Goal: Transaction & Acquisition: Obtain resource

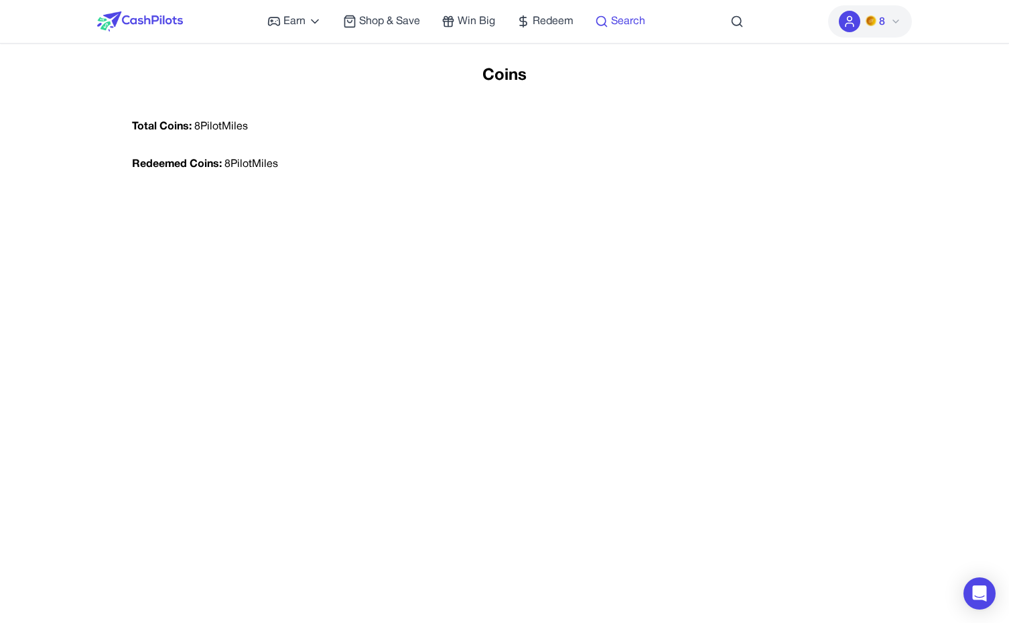
click at [605, 19] on circle at bounding box center [601, 21] width 9 height 9
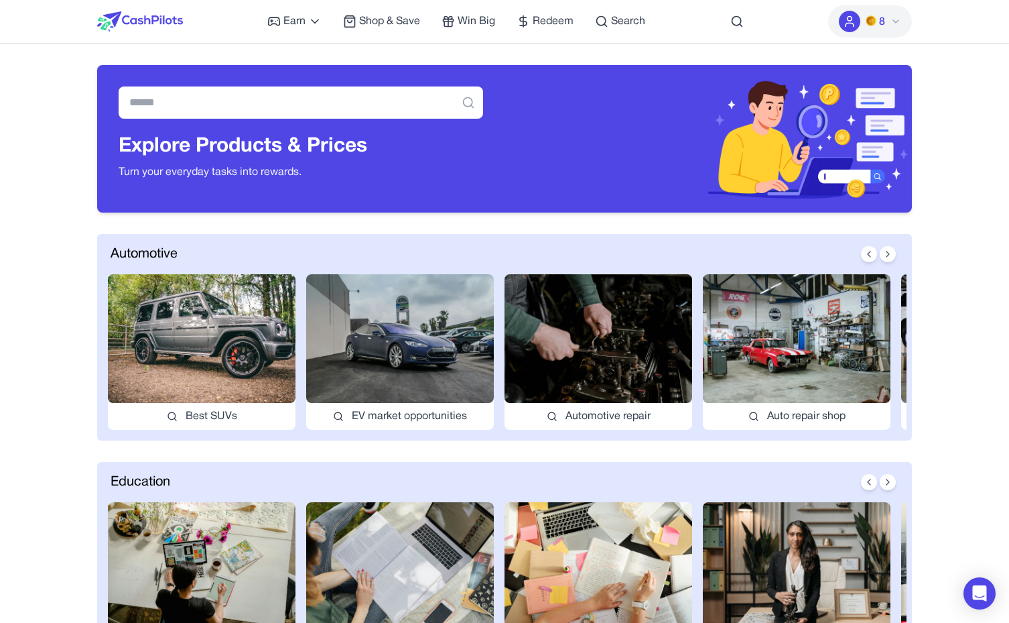
click at [326, 311] on img at bounding box center [400, 338] width 188 height 129
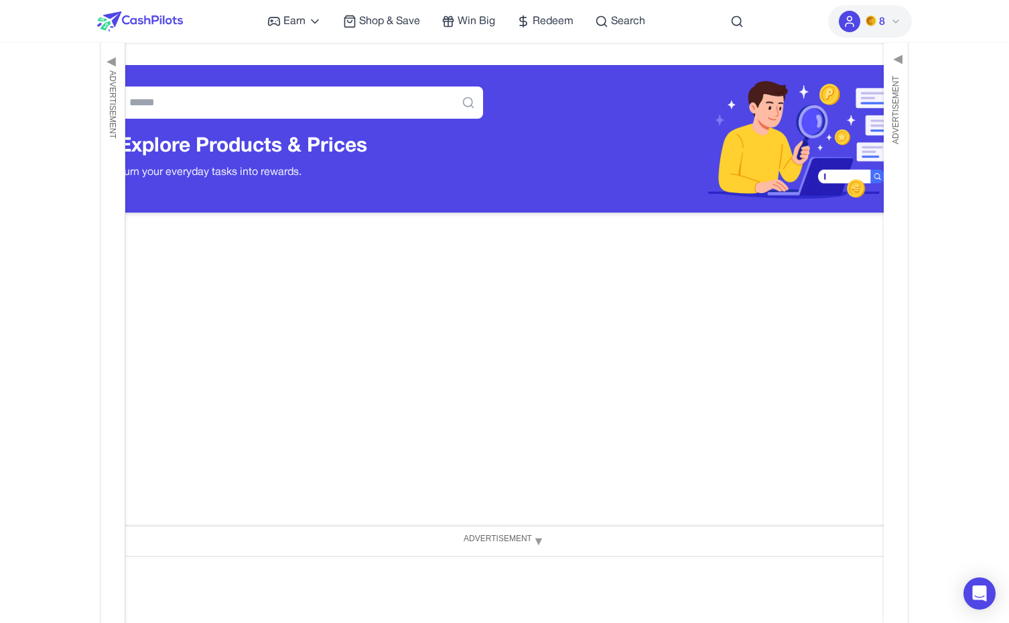
click at [539, 540] on span "▼" at bounding box center [538, 540] width 13 height 23
click at [119, 172] on div "◀ Advertisement" at bounding box center [113, 333] width 25 height 580
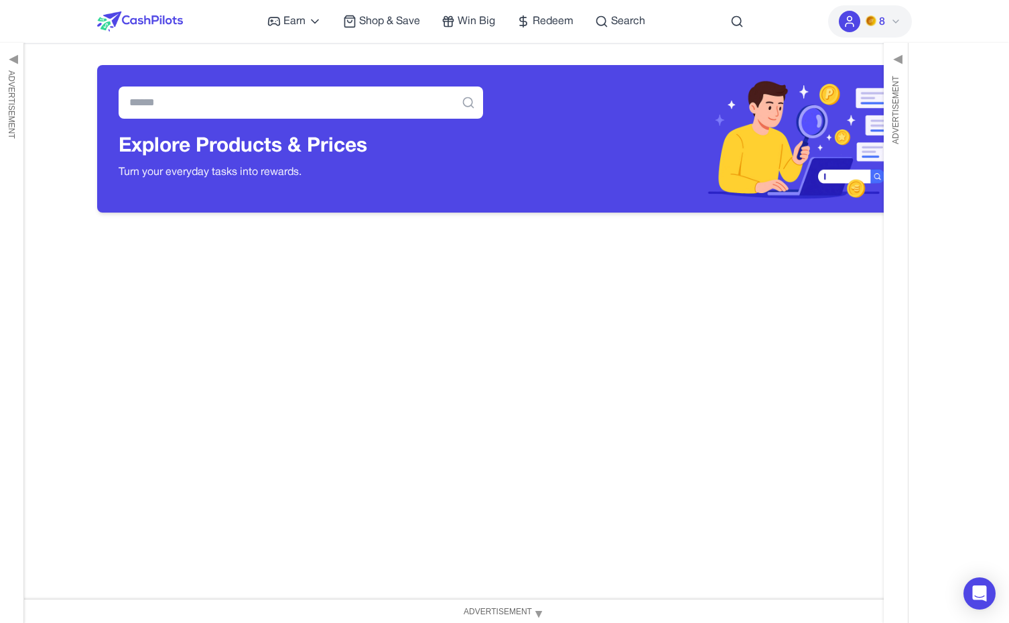
click at [868, 149] on img at bounding box center [709, 138] width 408 height 147
click at [880, 149] on img at bounding box center [709, 138] width 408 height 147
click at [895, 153] on div "Advertisement ▶" at bounding box center [896, 333] width 25 height 580
click at [141, 24] on img at bounding box center [140, 21] width 86 height 20
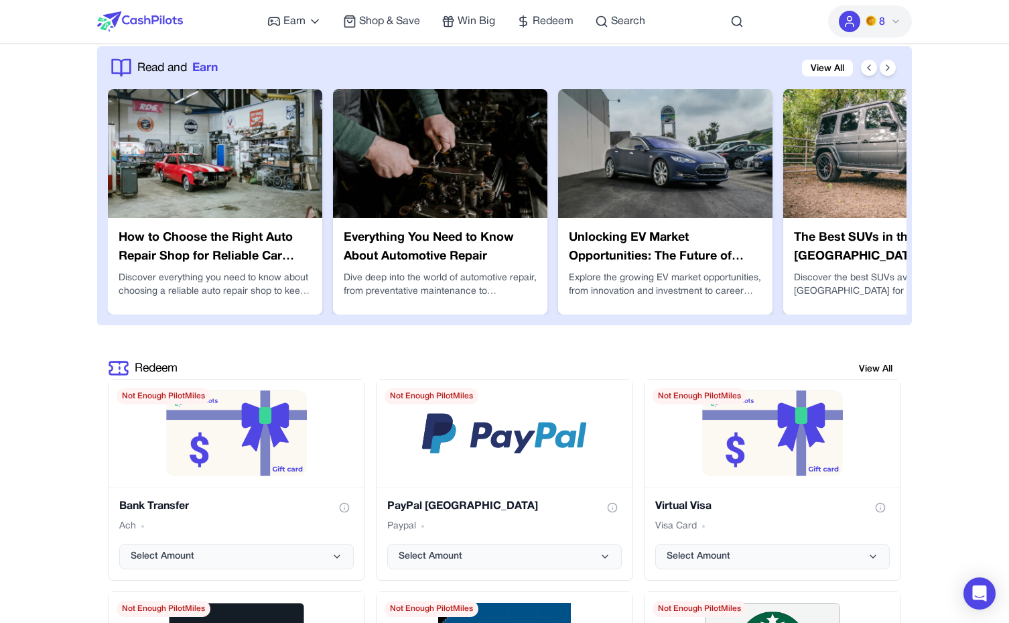
scroll to position [2407, 0]
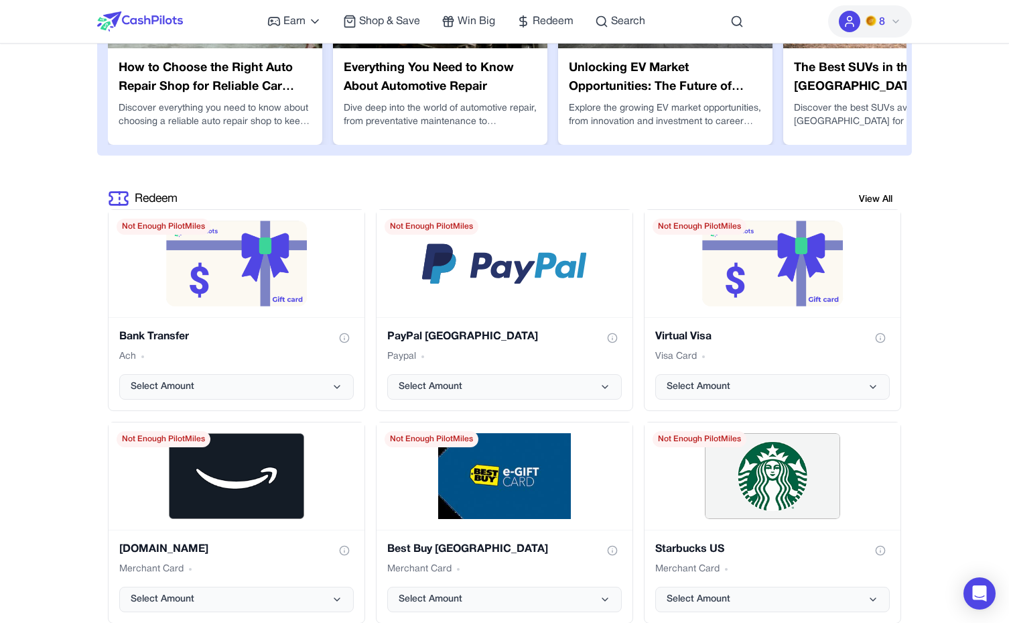
click at [240, 88] on div "How to Choose the Right Auto Repair Shop for Reliable Car Care Discover everyth…" at bounding box center [215, 96] width 214 height 97
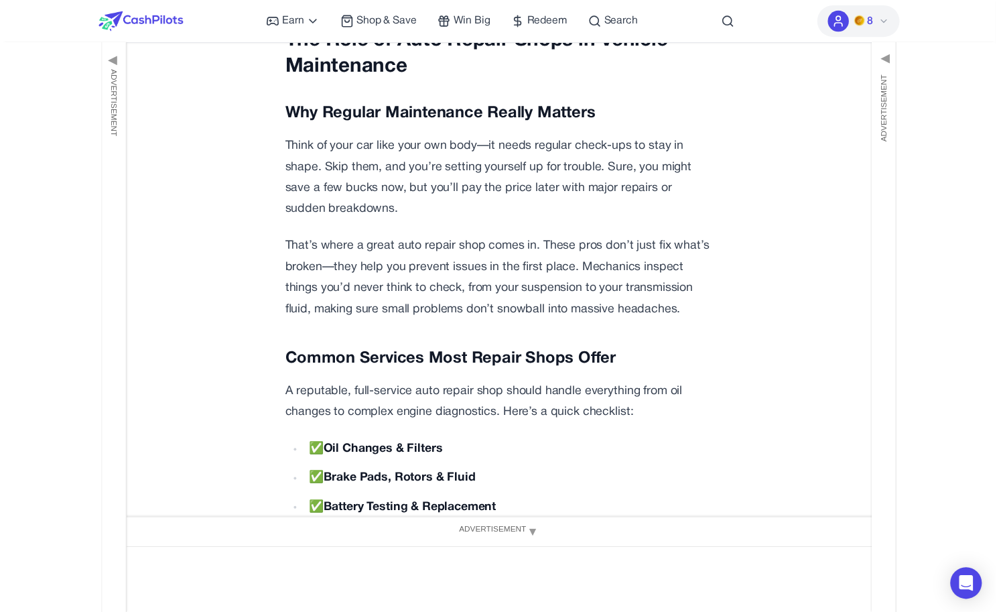
scroll to position [942, 0]
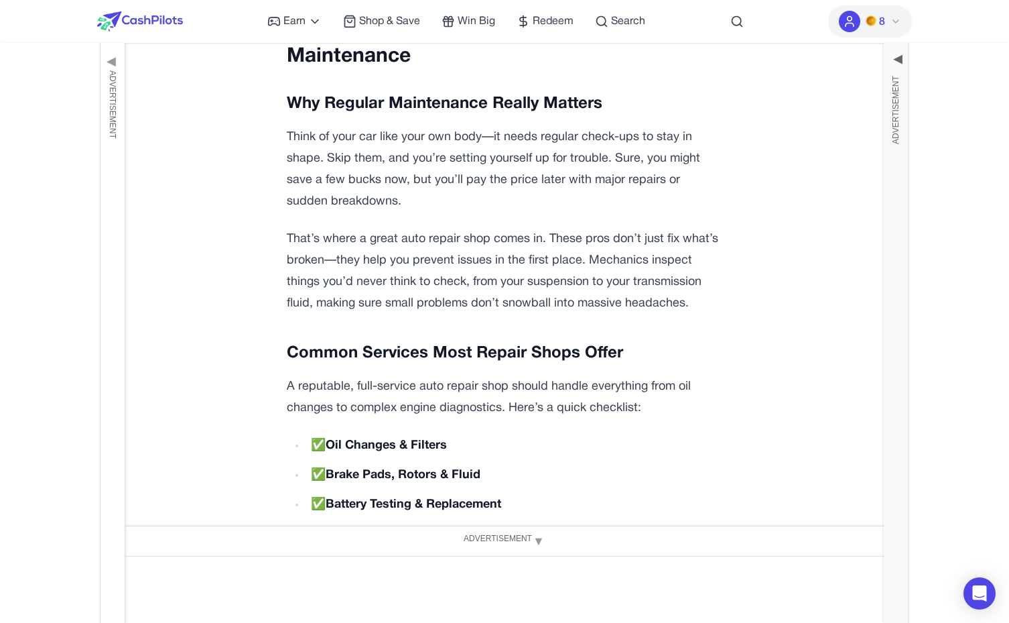
click at [885, 115] on div "Advertisement ▶" at bounding box center [896, 333] width 25 height 580
click at [997, 109] on span "Advertisement" at bounding box center [997, 110] width 12 height 68
click at [897, 105] on span "Advertisement" at bounding box center [896, 110] width 12 height 68
click at [117, 101] on span "Advertisement" at bounding box center [113, 104] width 12 height 68
click at [13, 112] on span "Advertisement" at bounding box center [11, 104] width 12 height 68
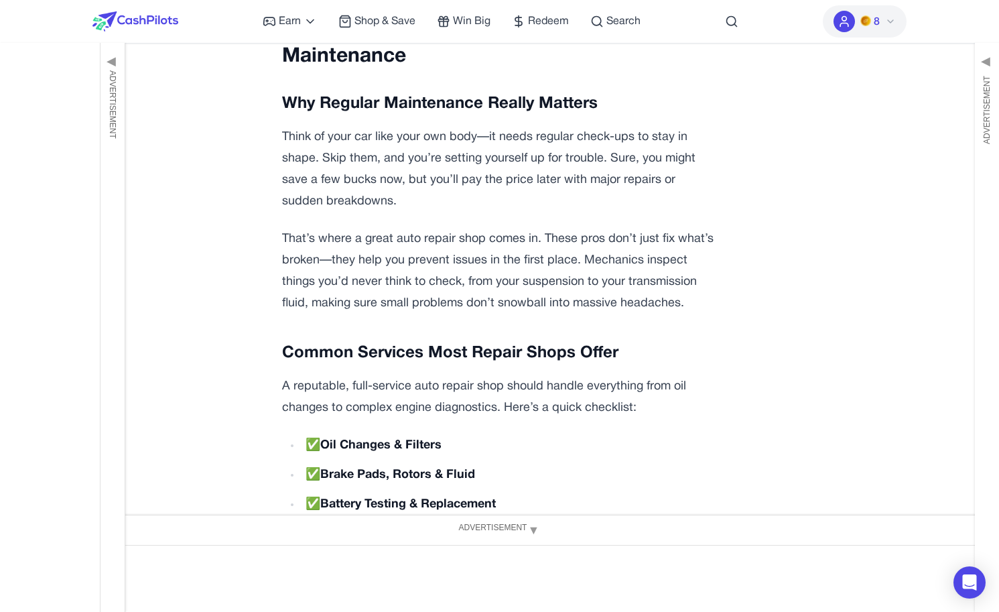
click at [869, 20] on img at bounding box center [866, 20] width 11 height 11
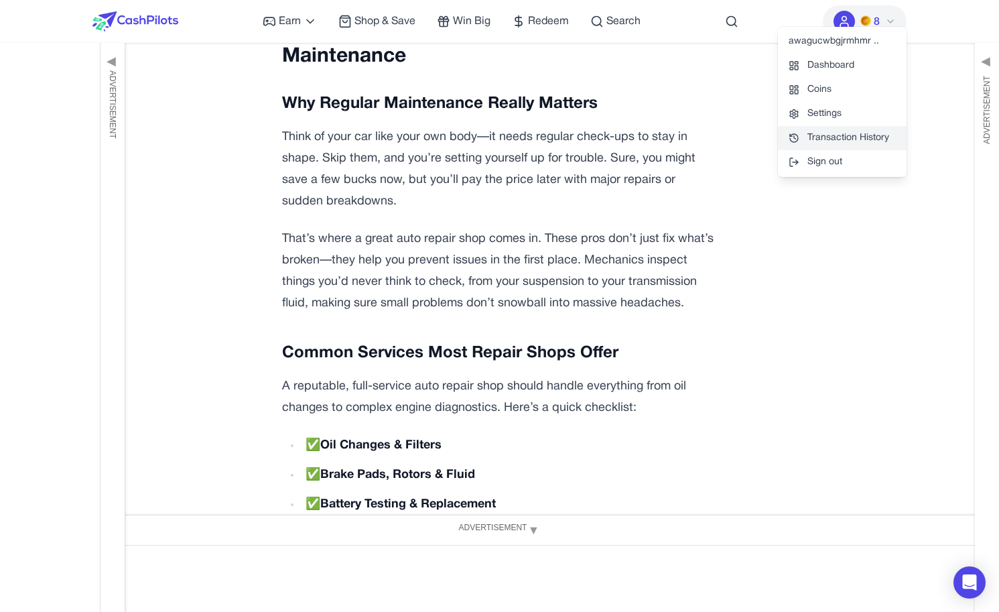
click at [859, 129] on link "Transaction History" at bounding box center [842, 138] width 129 height 24
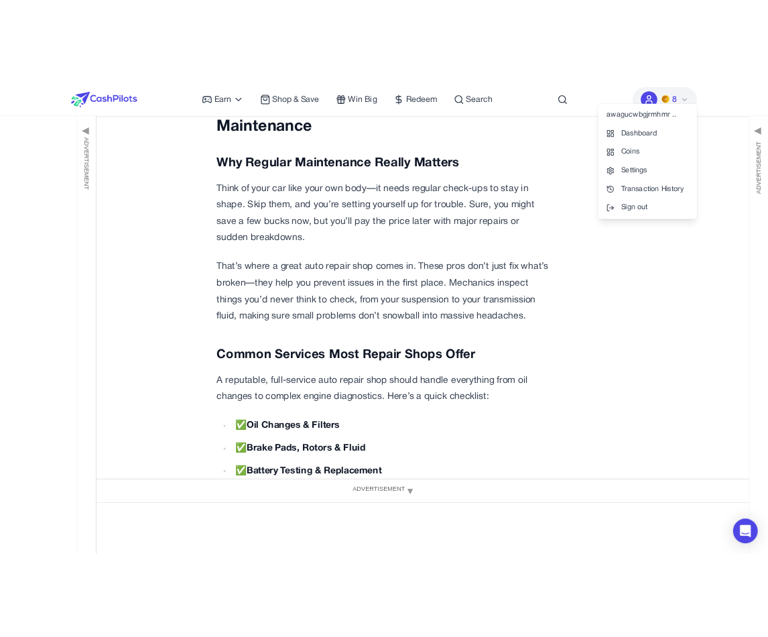
scroll to position [0, 0]
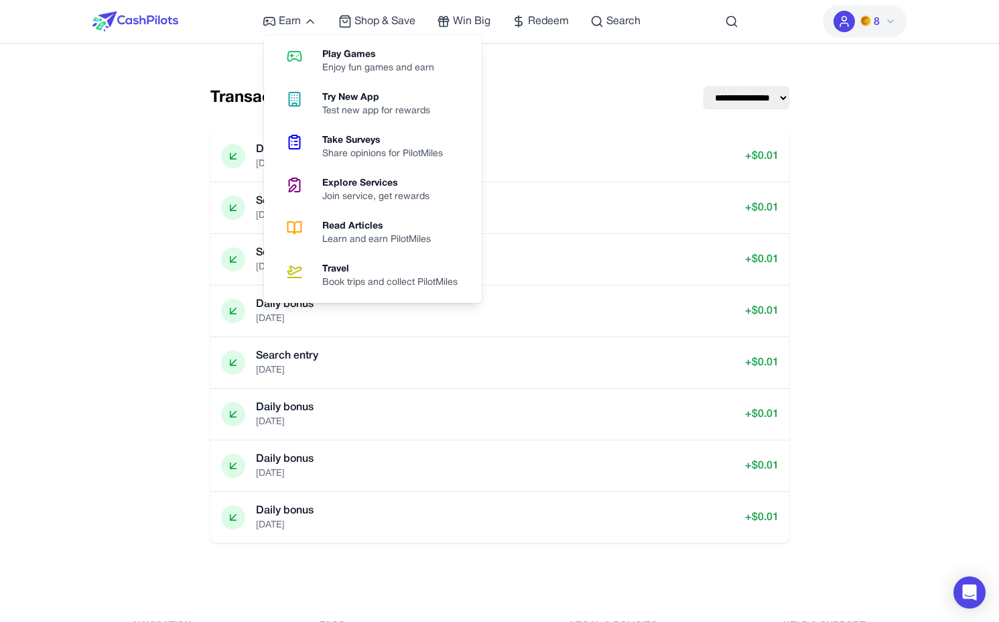
click at [633, 73] on div "**********" at bounding box center [500, 314] width 601 height 499
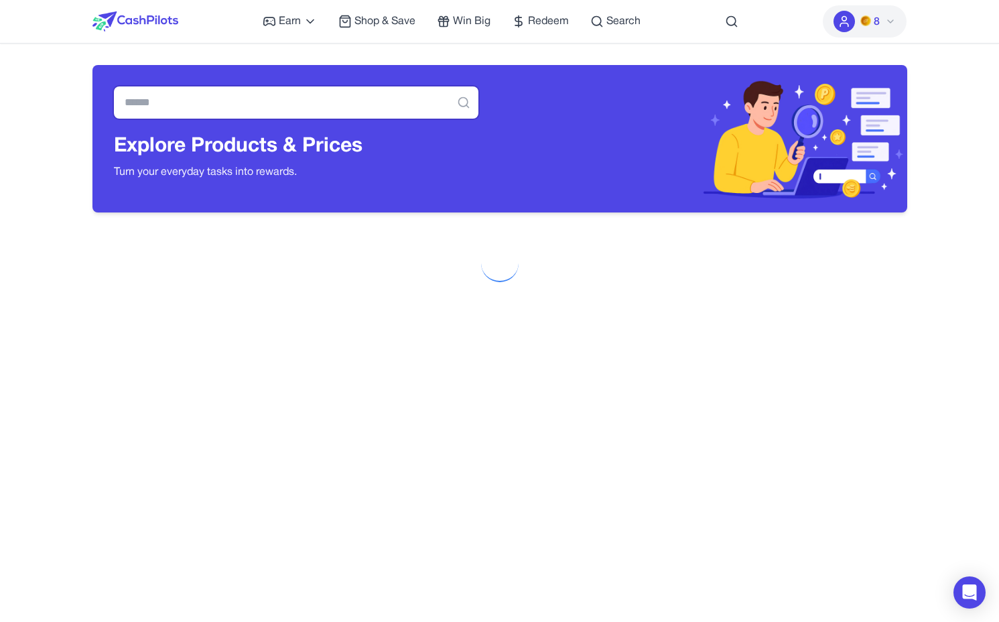
click at [300, 117] on input "text" at bounding box center [296, 102] width 365 height 32
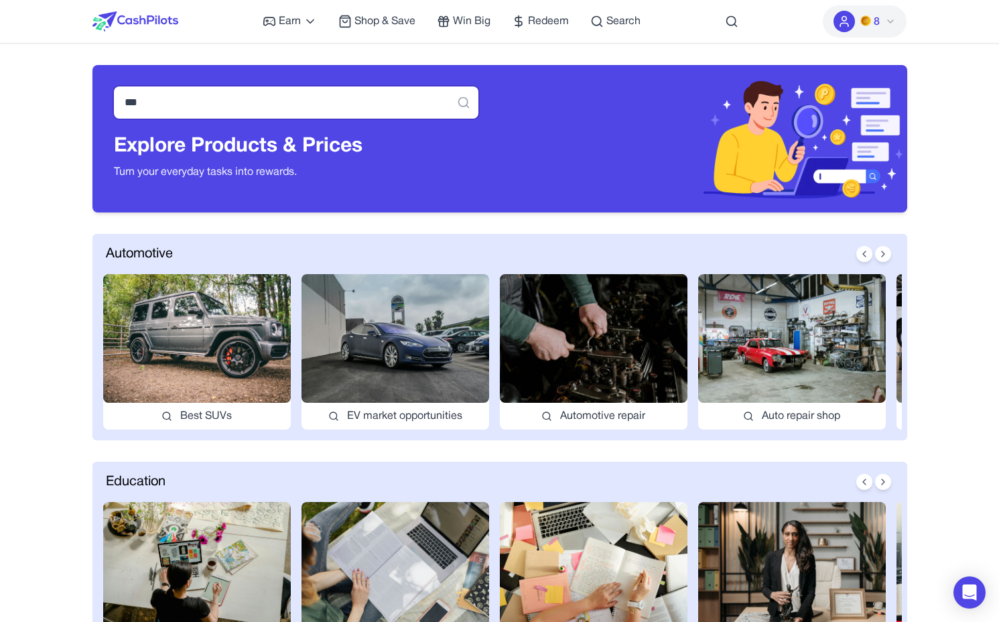
type input "***"
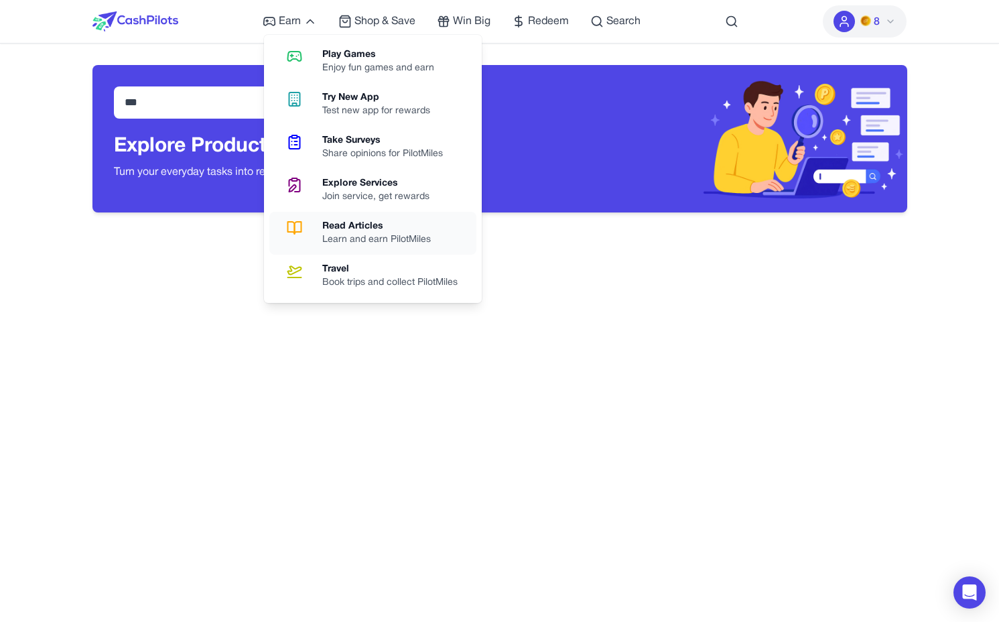
click at [328, 227] on div "Read Articles" at bounding box center [381, 226] width 119 height 13
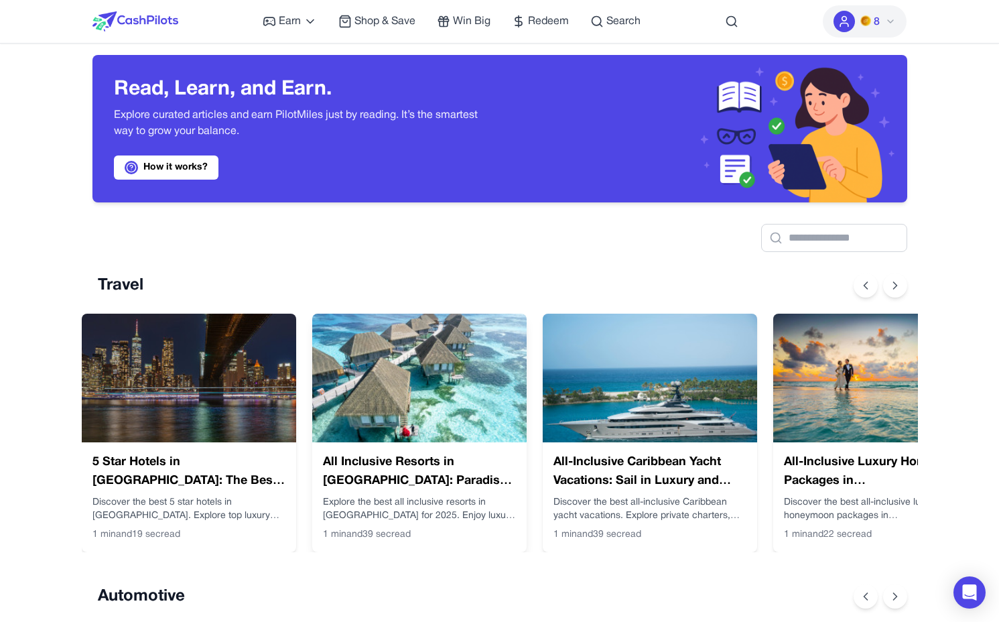
scroll to position [11, 0]
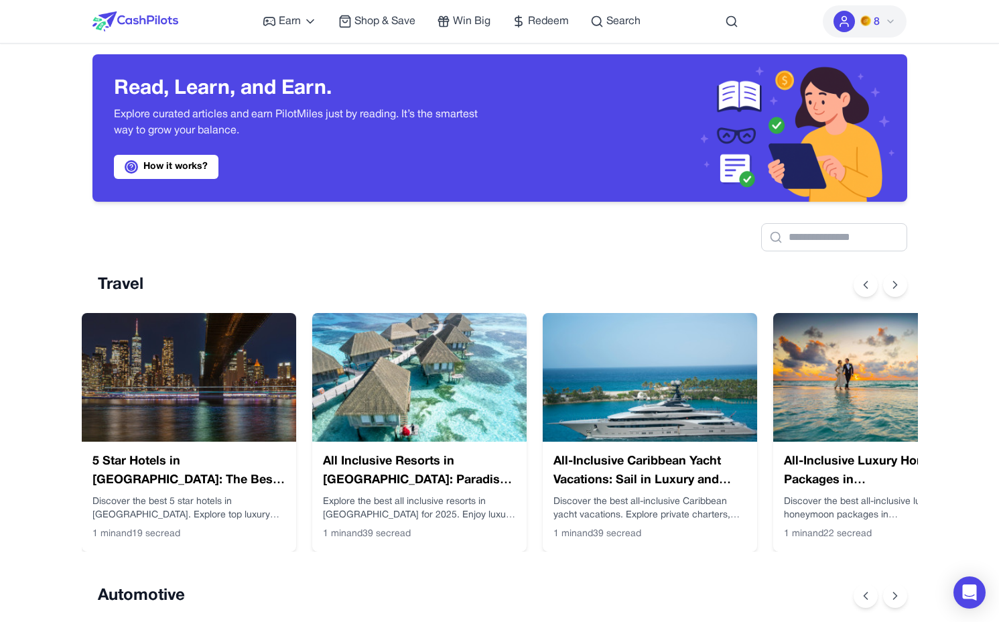
click at [368, 338] on img at bounding box center [419, 377] width 214 height 129
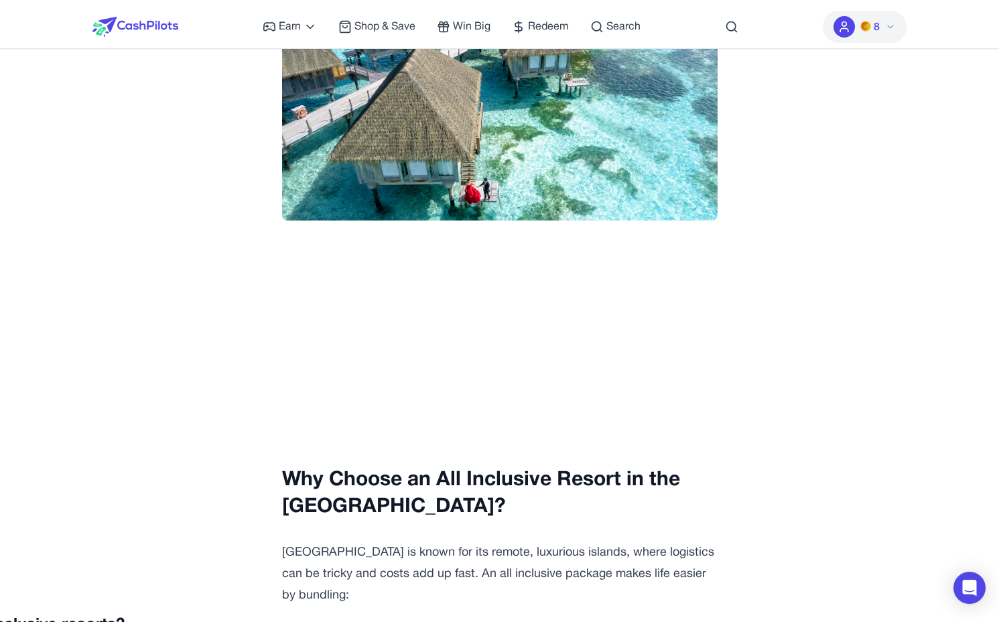
scroll to position [0, 0]
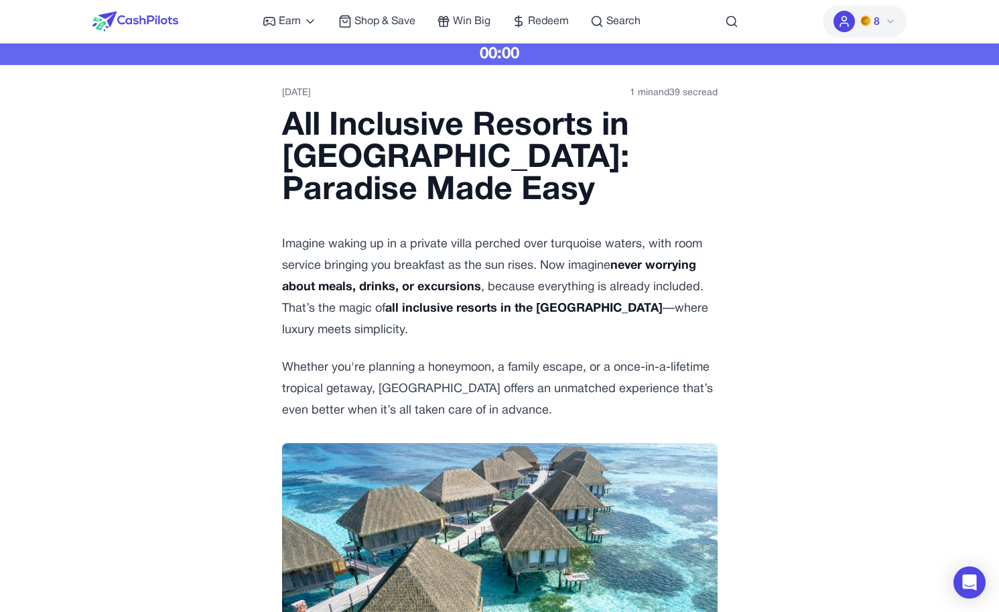
click at [159, 13] on img at bounding box center [135, 21] width 86 height 20
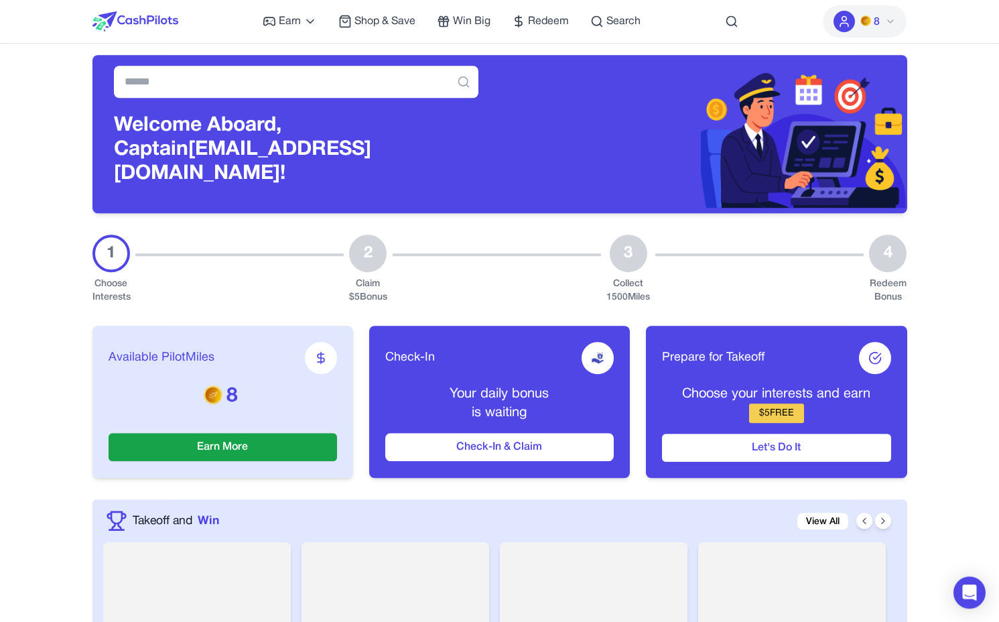
scroll to position [11, 0]
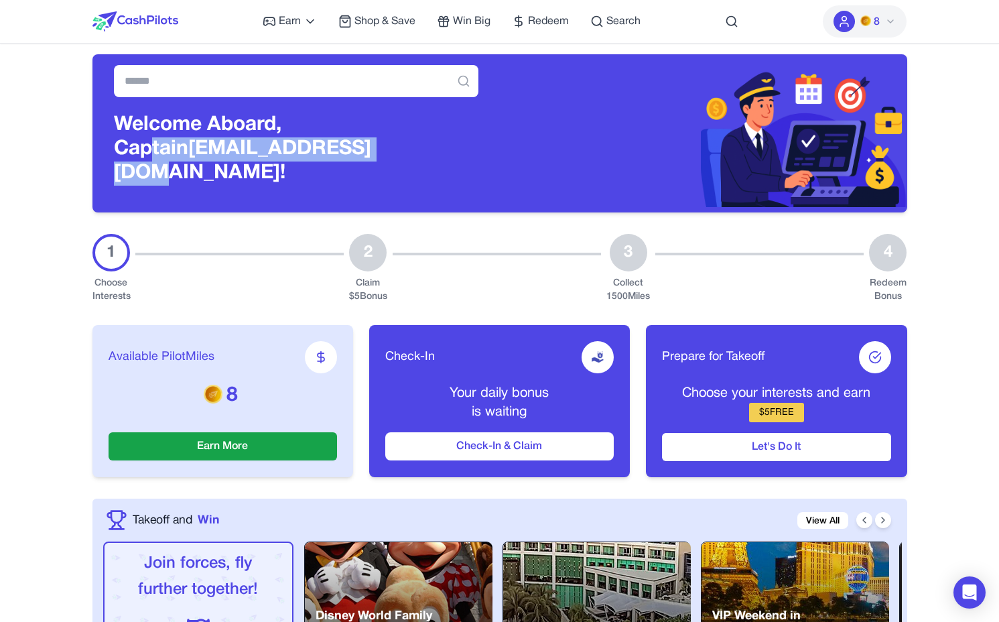
drag, startPoint x: 332, startPoint y: 155, endPoint x: 322, endPoint y: 140, distance: 18.2
click at [322, 140] on h3 "Welcome Aboard, Captain awagucwbgjrmhmrtdc@fxavaj.com!" at bounding box center [296, 149] width 365 height 72
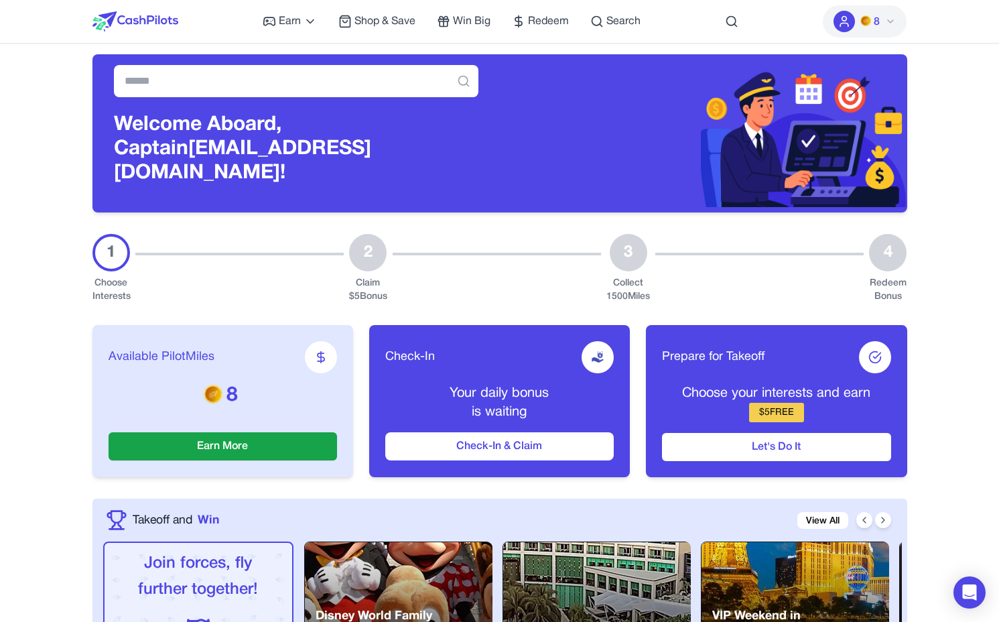
click at [322, 140] on h3 "Welcome Aboard, Captain awagucwbgjrmhmrtdc@fxavaj.com!" at bounding box center [296, 149] width 365 height 72
drag, startPoint x: 310, startPoint y: 146, endPoint x: 308, endPoint y: 160, distance: 14.2
click at [308, 160] on h3 "Welcome Aboard, Captain awagucwbgjrmhmrtdc@fxavaj.com!" at bounding box center [296, 149] width 365 height 72
drag, startPoint x: 295, startPoint y: 148, endPoint x: 299, endPoint y: 129, distance: 19.8
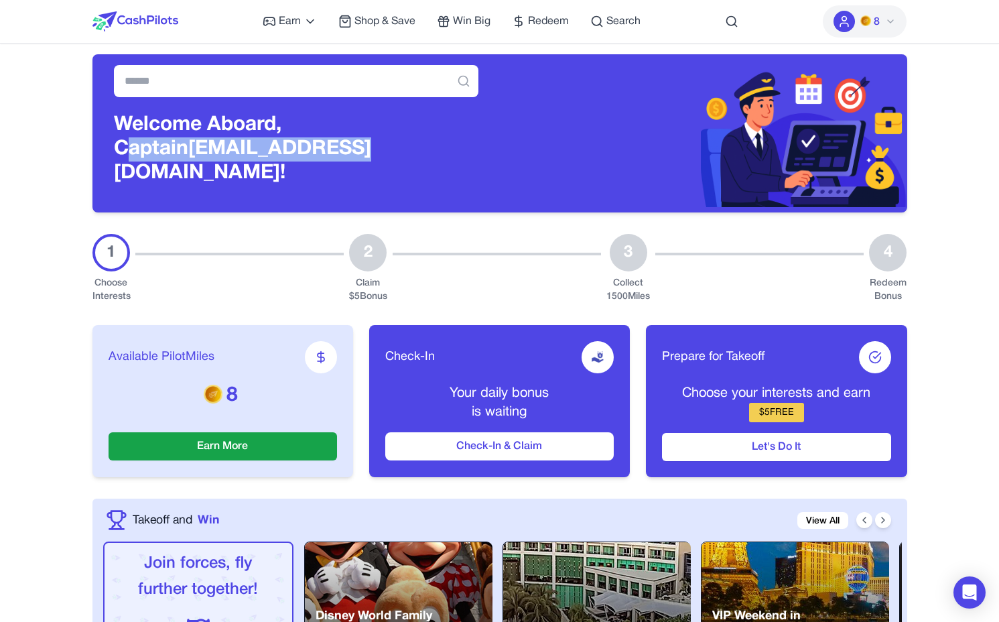
click at [299, 129] on h3 "Welcome Aboard, Captain awagucwbgjrmhmrtdc@fxavaj.com!" at bounding box center [296, 149] width 365 height 72
drag, startPoint x: 191, startPoint y: 133, endPoint x: 187, endPoint y: 146, distance: 14.0
click at [187, 146] on h3 "Welcome Aboard, Captain awagucwbgjrmhmrtdc@fxavaj.com!" at bounding box center [296, 149] width 365 height 72
drag, startPoint x: 221, startPoint y: 155, endPoint x: 221, endPoint y: 141, distance: 14.1
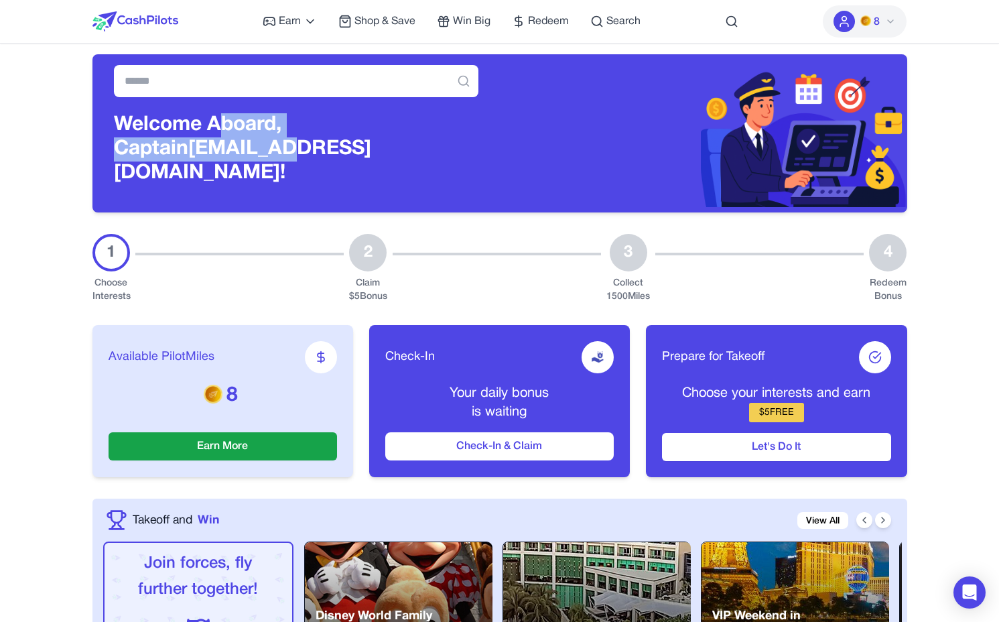
click at [221, 141] on h3 "Welcome Aboard, Captain awagucwbgjrmhmrtdc@fxavaj.com!" at bounding box center [296, 149] width 365 height 72
click at [222, 135] on h3 "Welcome Aboard, Captain awagucwbgjrmhmrtdc@fxavaj.com!" at bounding box center [296, 149] width 365 height 72
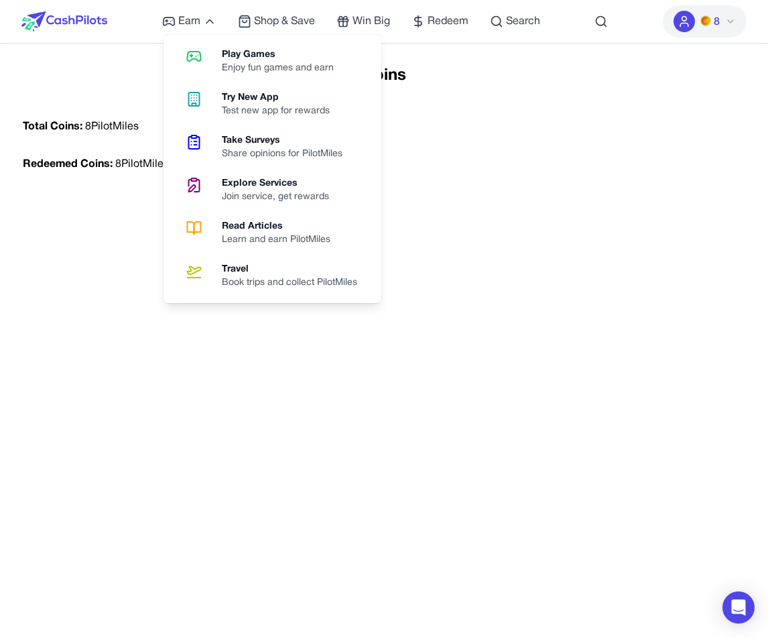
click at [123, 194] on div "Coins Total Coins: 8 PilotMiles Redeemed Coins: 8 PilotMiles" at bounding box center [384, 383] width 768 height 637
click at [207, 53] on icon at bounding box center [194, 56] width 34 height 16
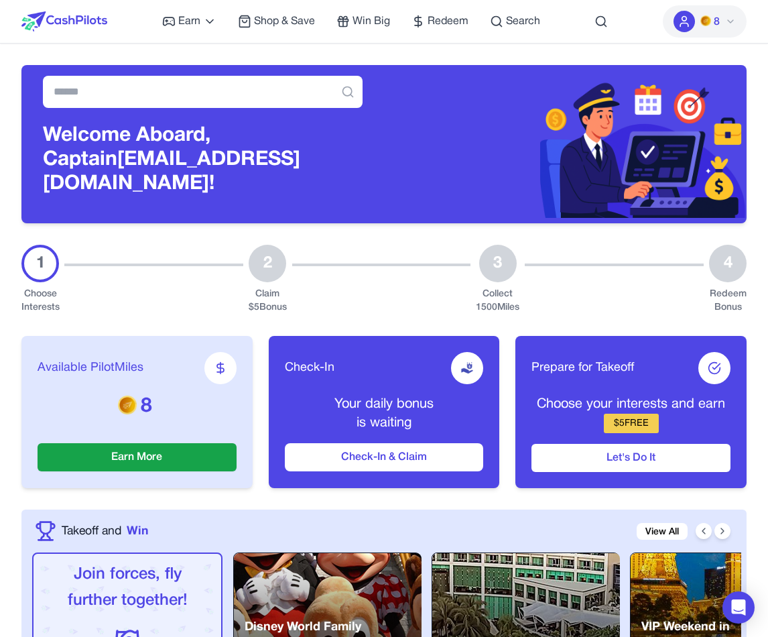
scroll to position [11, 0]
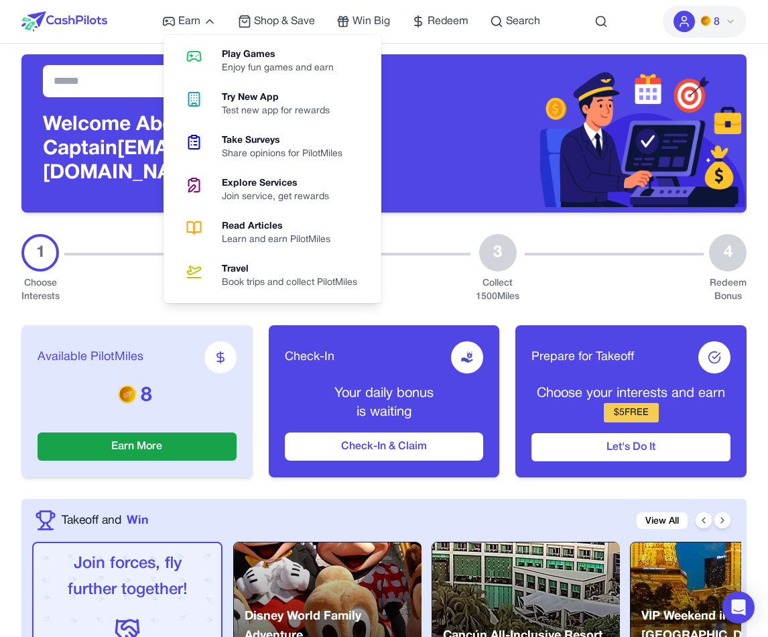
click at [44, 25] on img at bounding box center [64, 21] width 86 height 20
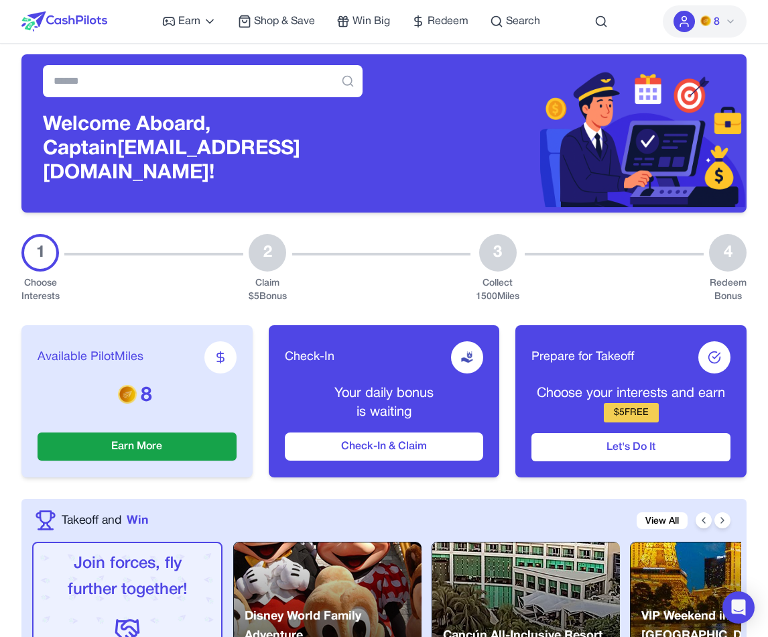
scroll to position [0, 0]
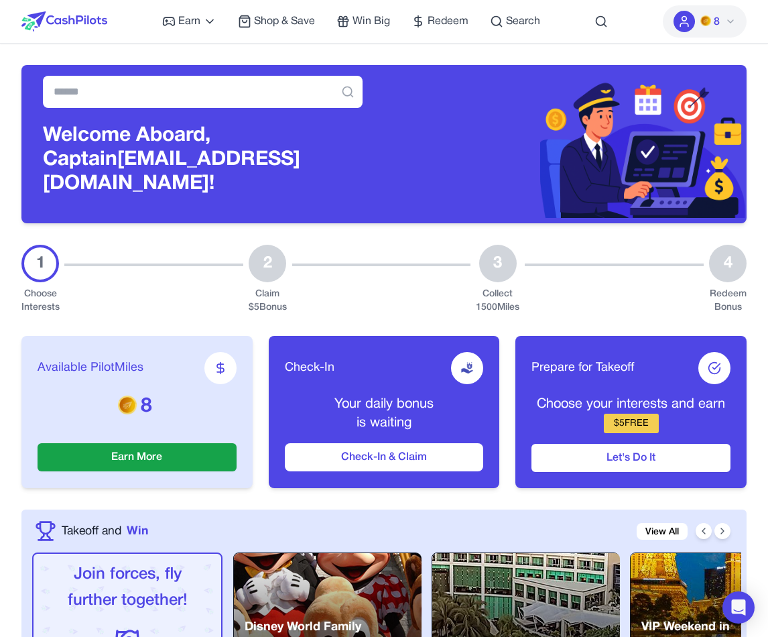
click at [76, 23] on img at bounding box center [64, 21] width 86 height 20
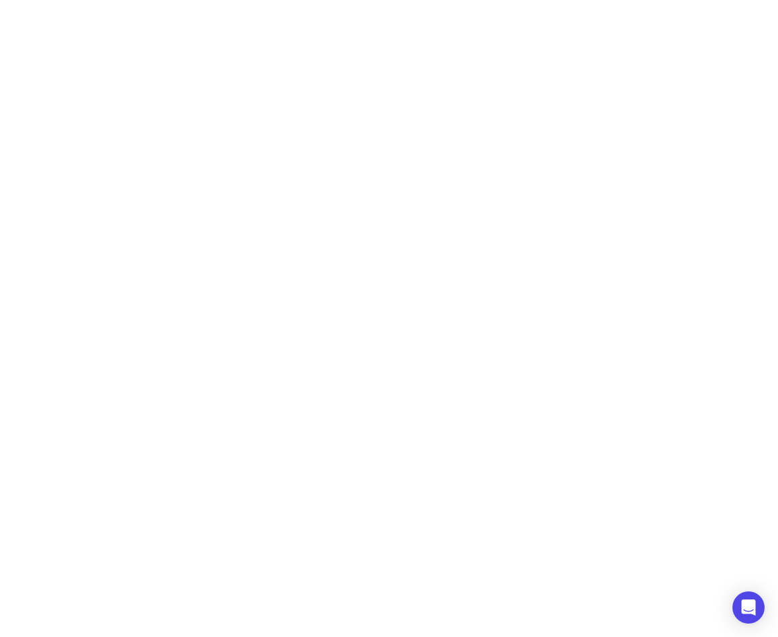
click at [63, 145] on div at bounding box center [389, 318] width 778 height 637
click at [105, 253] on div at bounding box center [389, 318] width 778 height 637
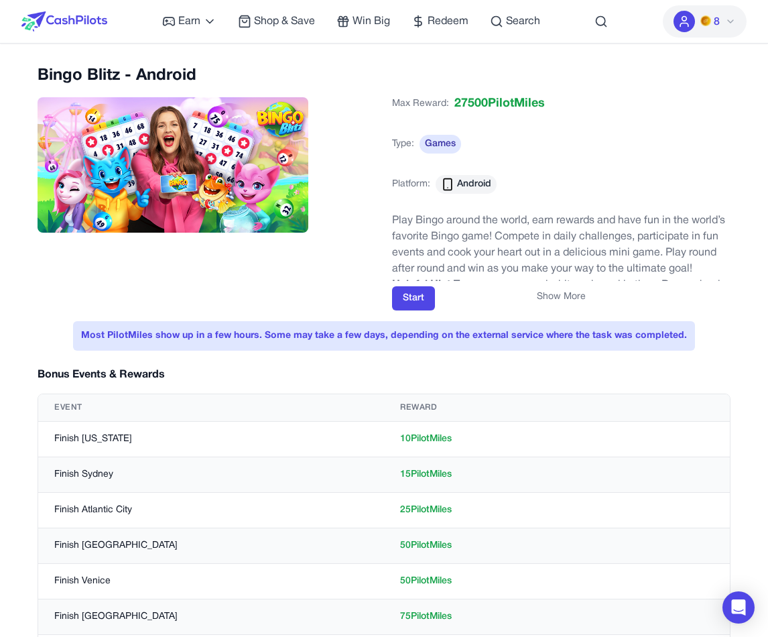
click at [96, 23] on img at bounding box center [64, 21] width 86 height 20
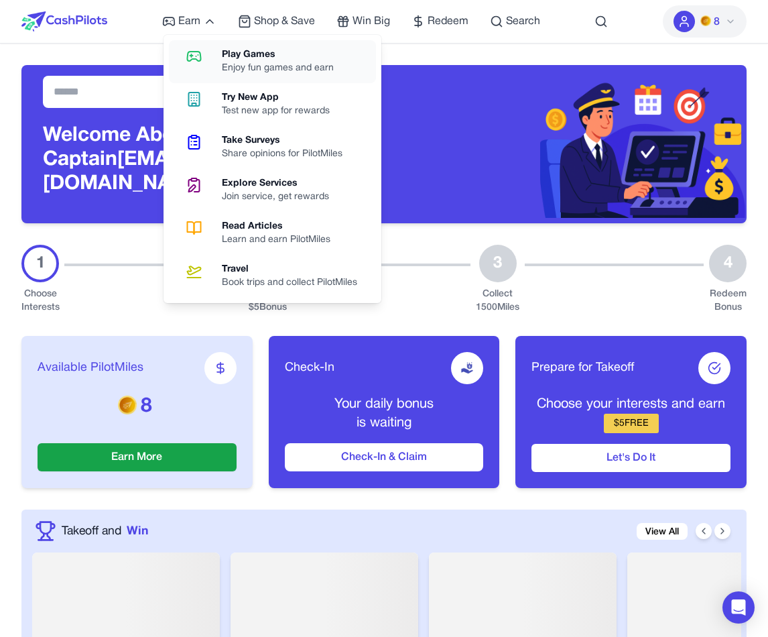
click at [217, 69] on link "Play Games Enjoy fun games and earn" at bounding box center [272, 61] width 207 height 43
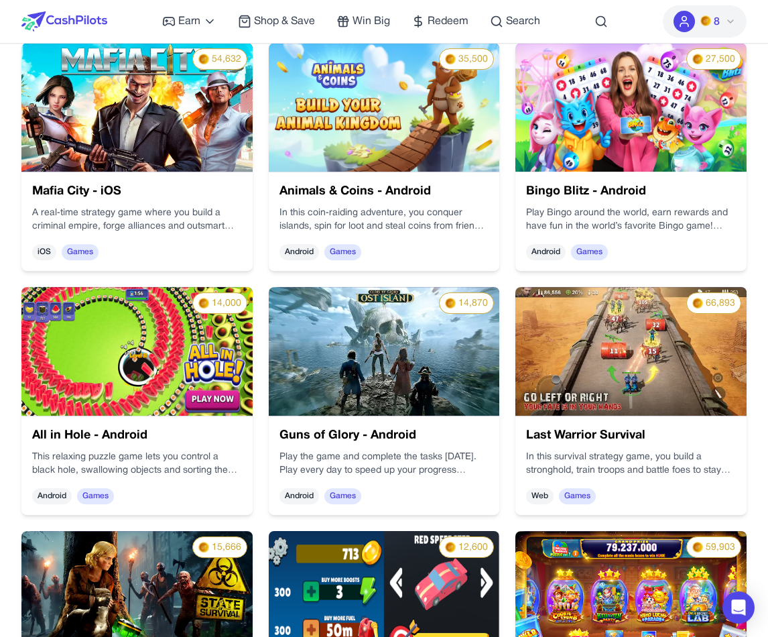
scroll to position [1029, 0]
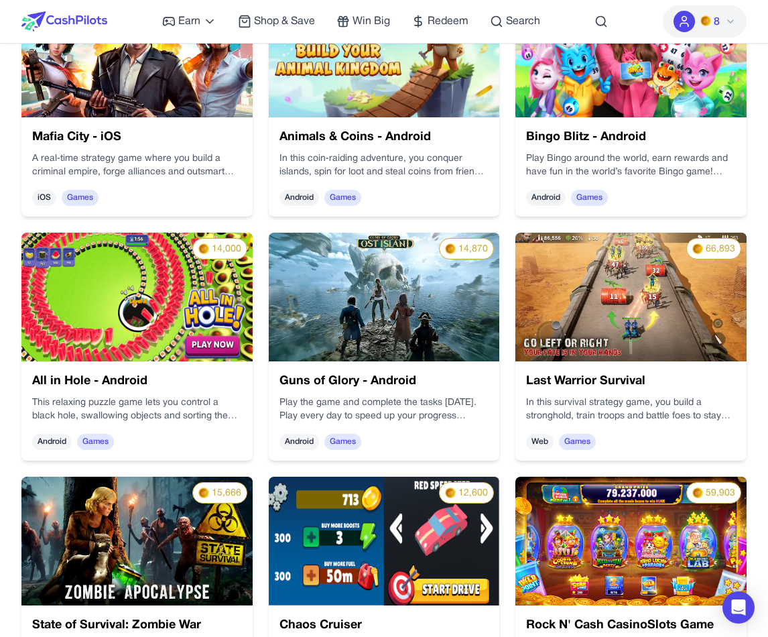
click at [669, 163] on p "Play Bingo around the world, earn rewards and have fun in the world’s favorite …" at bounding box center [631, 165] width 210 height 27
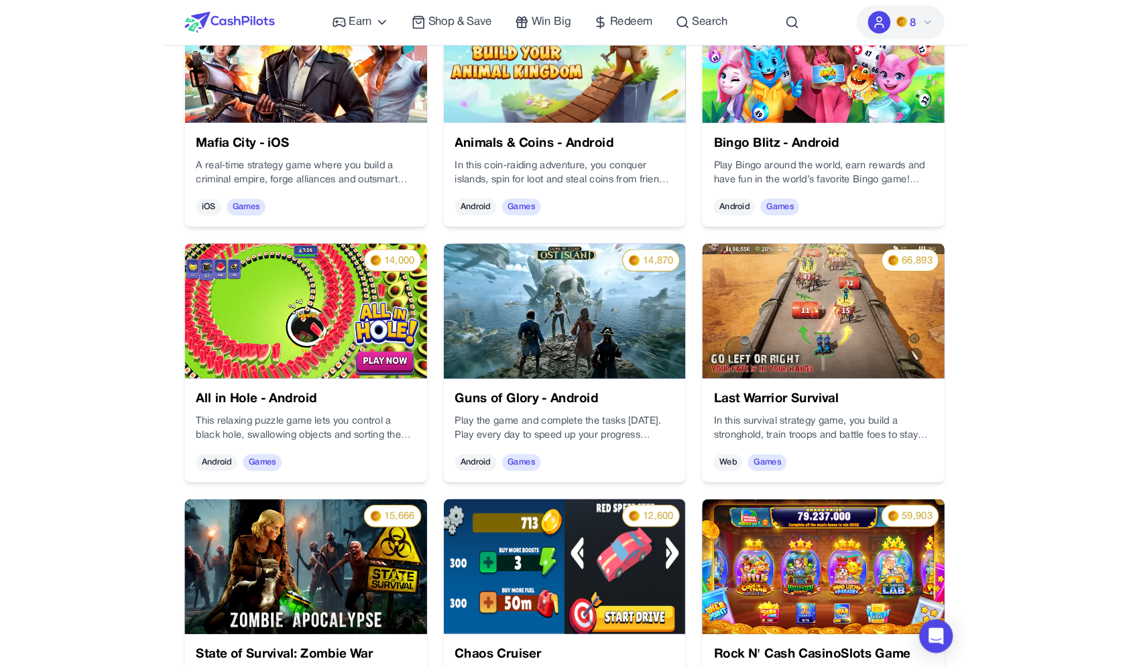
scroll to position [0, 0]
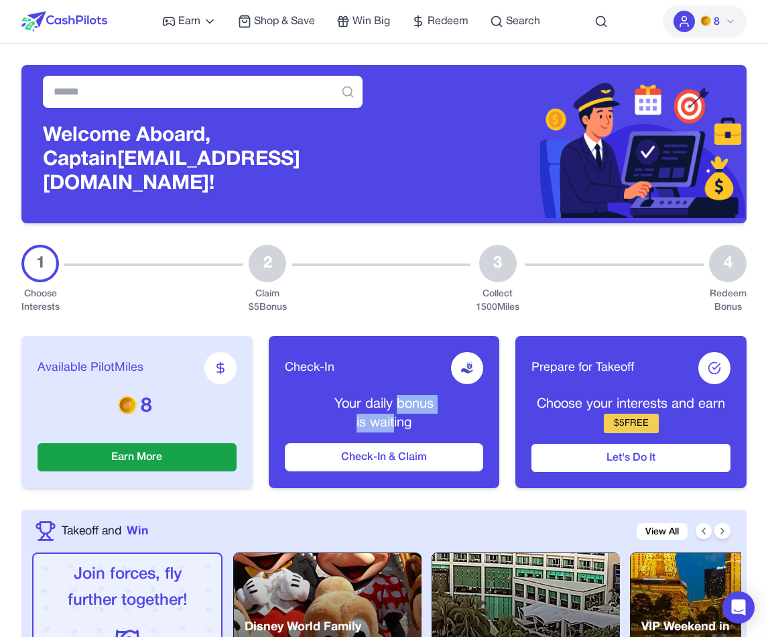
drag, startPoint x: 397, startPoint y: 389, endPoint x: 393, endPoint y: 409, distance: 19.7
click at [393, 409] on div "Your daily bonus is waiting" at bounding box center [384, 414] width 199 height 38
click at [393, 417] on span "is waiting" at bounding box center [384, 423] width 55 height 12
click at [93, 26] on img at bounding box center [64, 21] width 86 height 20
click at [97, 25] on img at bounding box center [64, 21] width 86 height 20
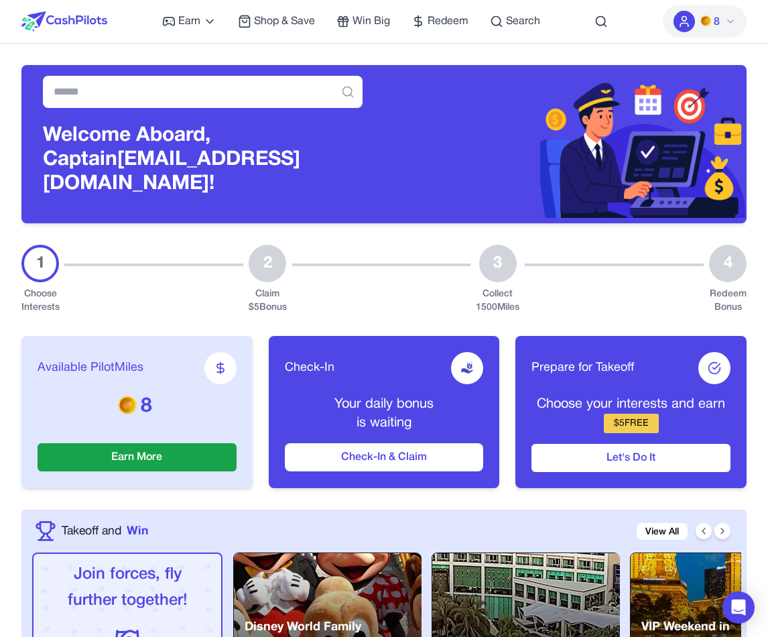
click at [97, 25] on img at bounding box center [64, 21] width 86 height 20
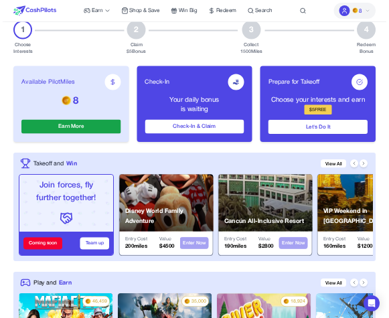
scroll to position [365, 0]
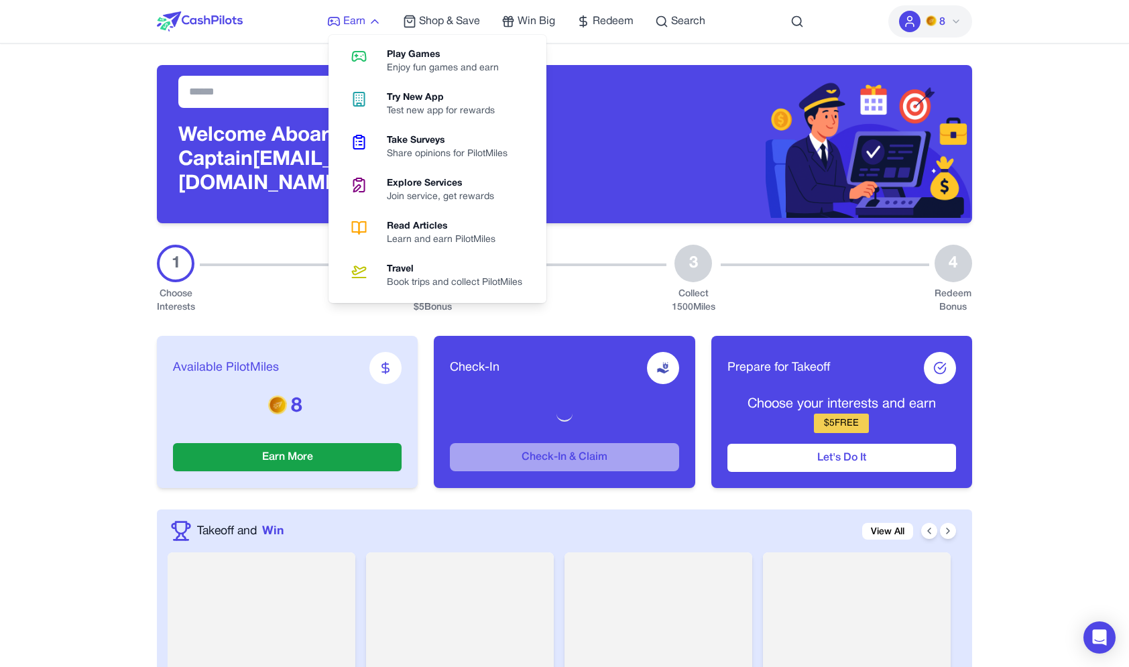
click at [340, 21] on icon at bounding box center [333, 21] width 13 height 13
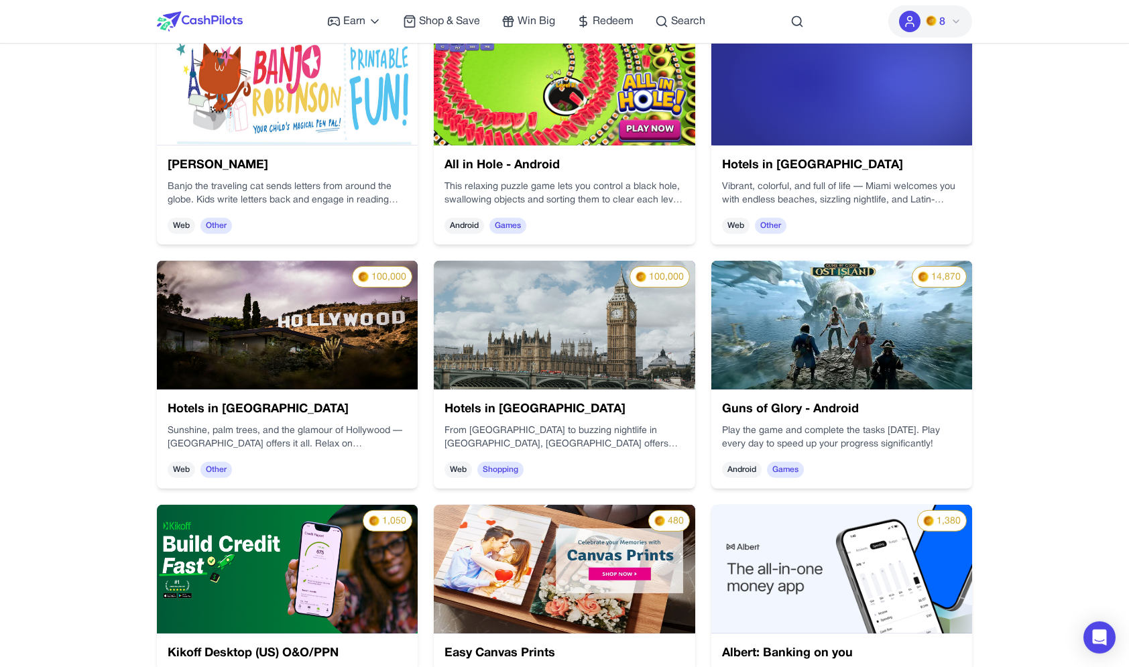
scroll to position [2043, 0]
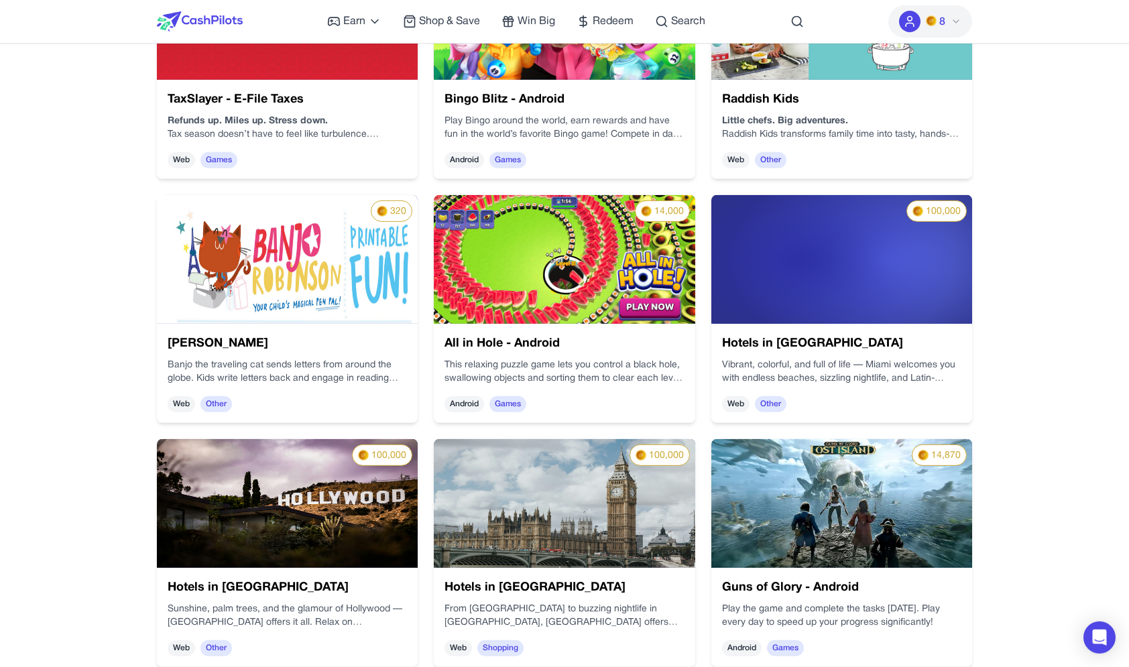
click at [940, 267] on img at bounding box center [841, 259] width 261 height 129
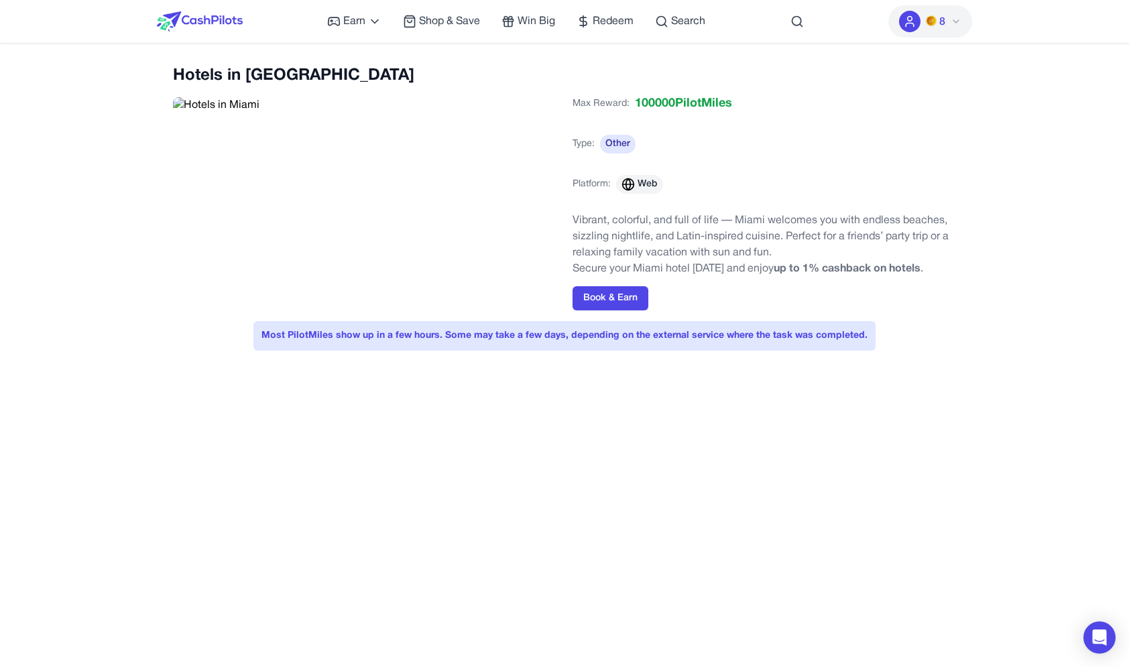
click at [384, 265] on div "Hotels in [GEOGRAPHIC_DATA]" at bounding box center [364, 179] width 383 height 228
click at [782, 206] on div "Max Reward: 100000 PilotMiles Type: Other Platform: Web" at bounding box center [763, 149] width 383 height 121
drag, startPoint x: 874, startPoint y: 271, endPoint x: 643, endPoint y: 275, distance: 230.6
click at [643, 275] on p "Secure your Miami hotel [DATE] and enjoy up to 1% cashback on hotels ." at bounding box center [763, 269] width 383 height 16
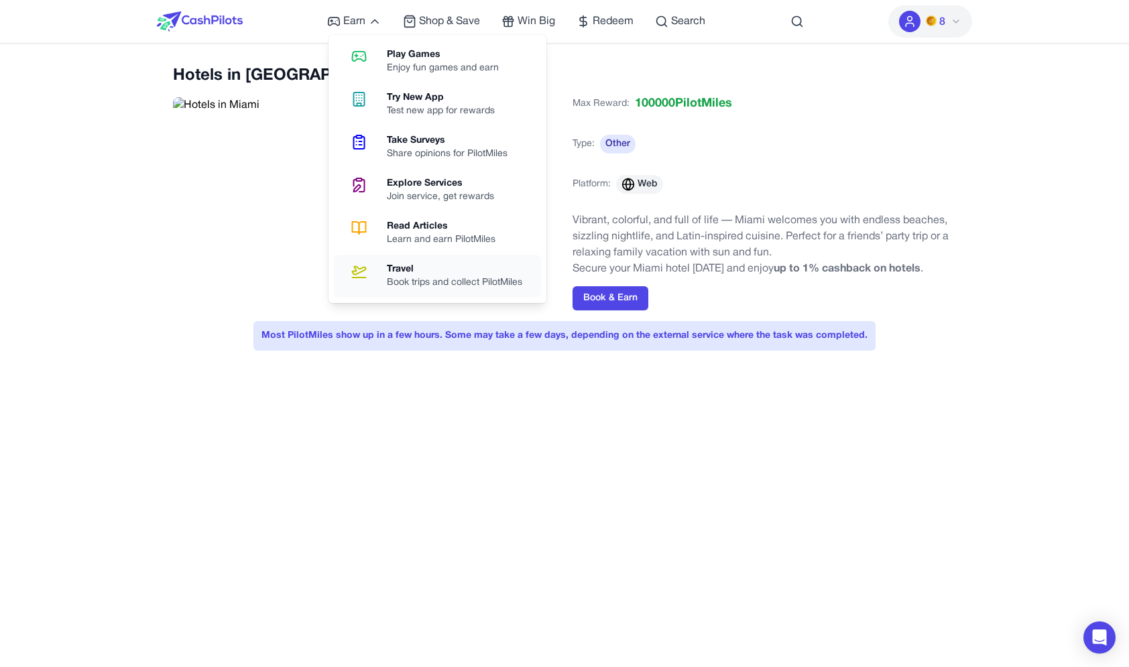
click at [405, 265] on div "Travel" at bounding box center [460, 269] width 146 height 13
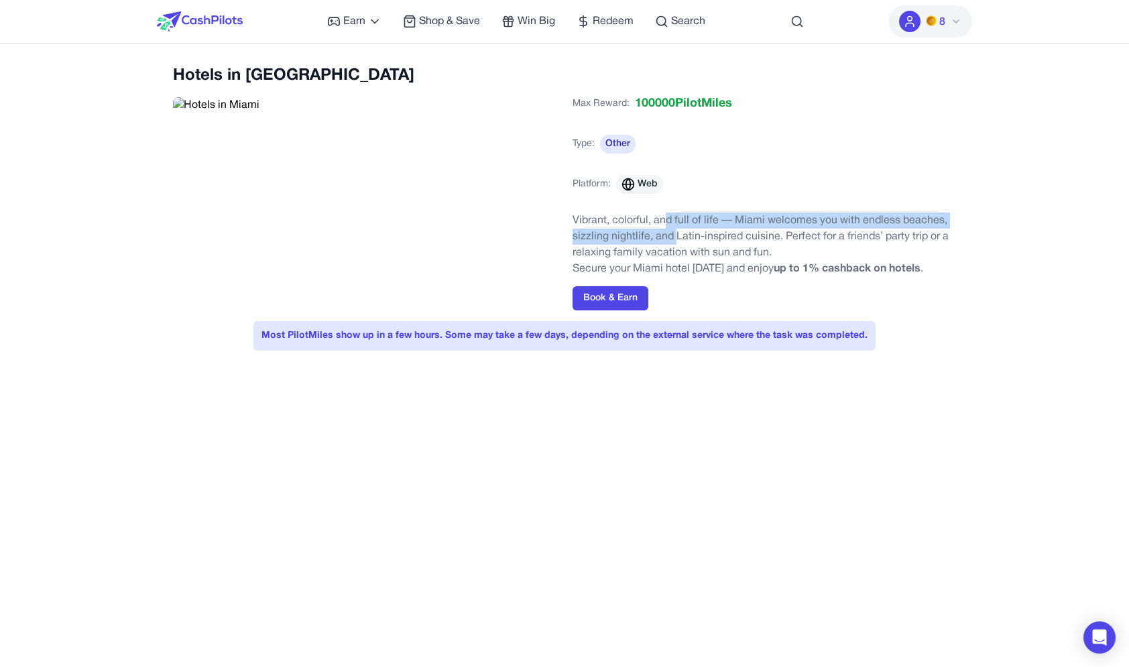
drag, startPoint x: 675, startPoint y: 239, endPoint x: 666, endPoint y: 227, distance: 15.8
click at [665, 227] on p "Vibrant, colorful, and full of life — Miami welcomes you with endless beaches, …" at bounding box center [763, 236] width 383 height 48
click at [666, 227] on p "Vibrant, colorful, and full of life — Miami welcomes you with endless beaches, …" at bounding box center [763, 236] width 383 height 48
